Goal: Find specific page/section: Find specific page/section

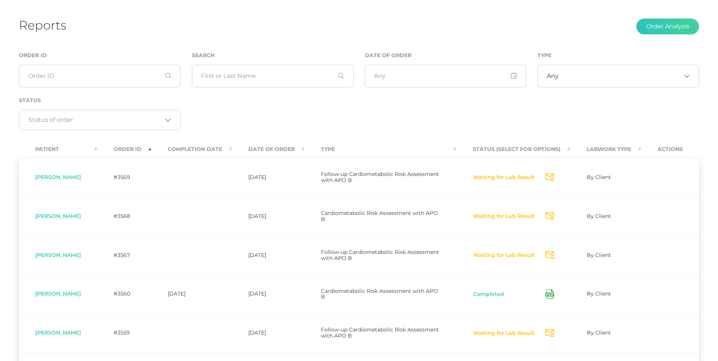
scroll to position [37, 0]
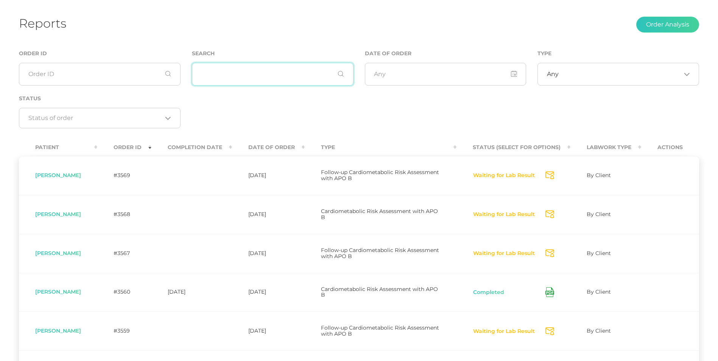
click at [248, 78] on input "text" at bounding box center [273, 74] width 162 height 23
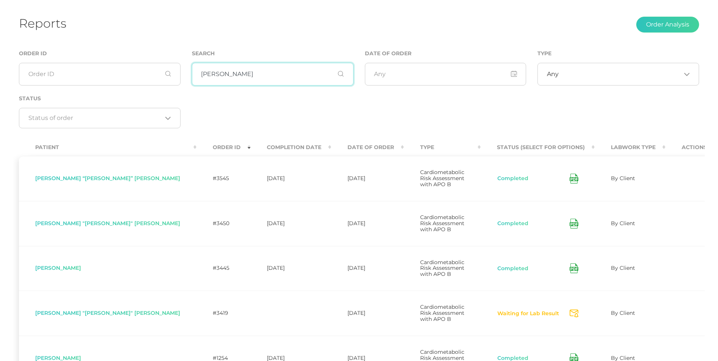
type input "william"
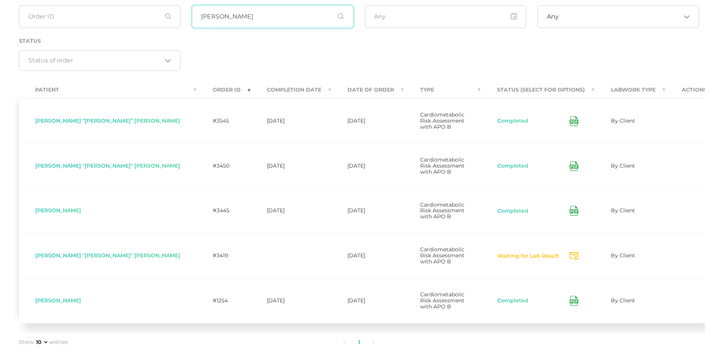
scroll to position [103, 0]
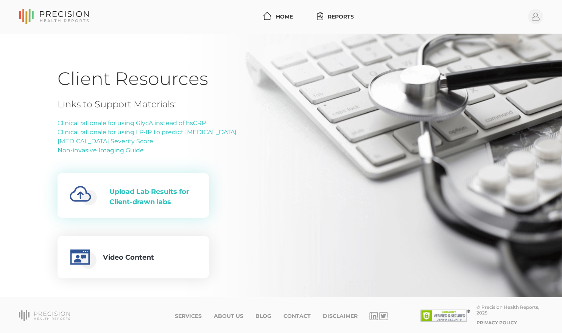
click at [166, 201] on div "Upload Lab Results for Client-drawn labs" at bounding box center [152, 197] width 87 height 20
